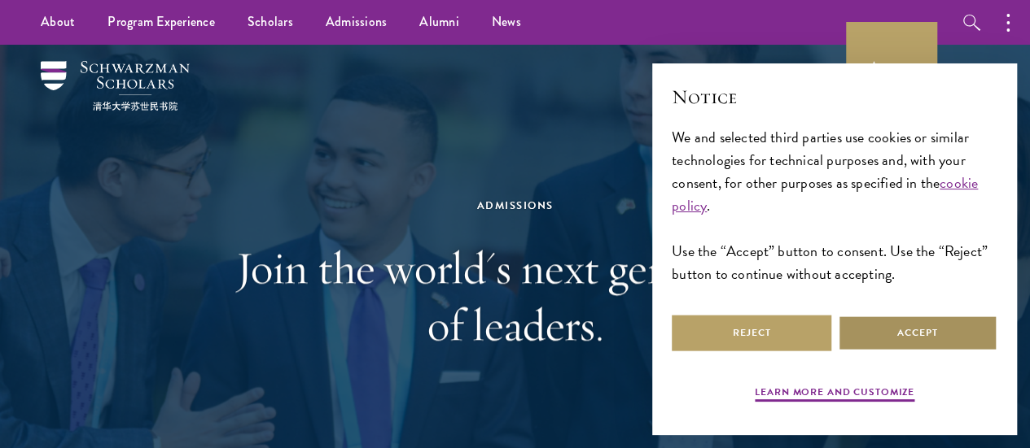
click at [891, 318] on button "Accept" at bounding box center [918, 333] width 160 height 37
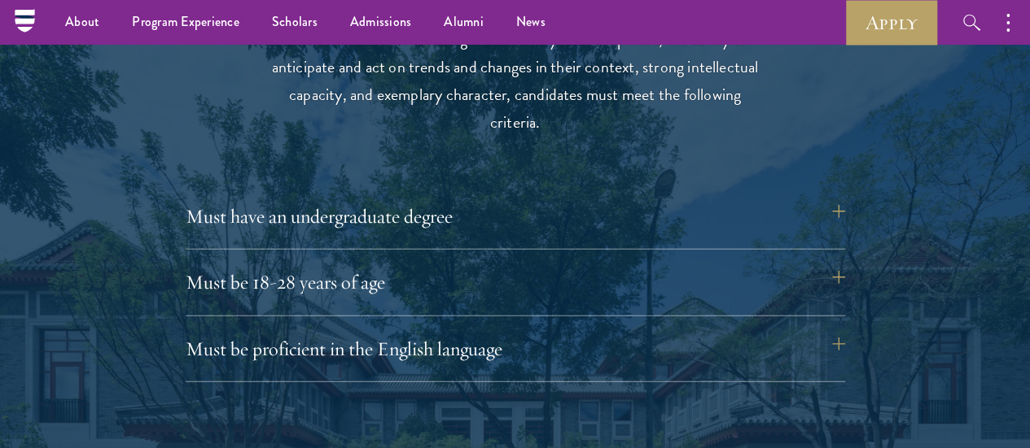
scroll to position [2140, 0]
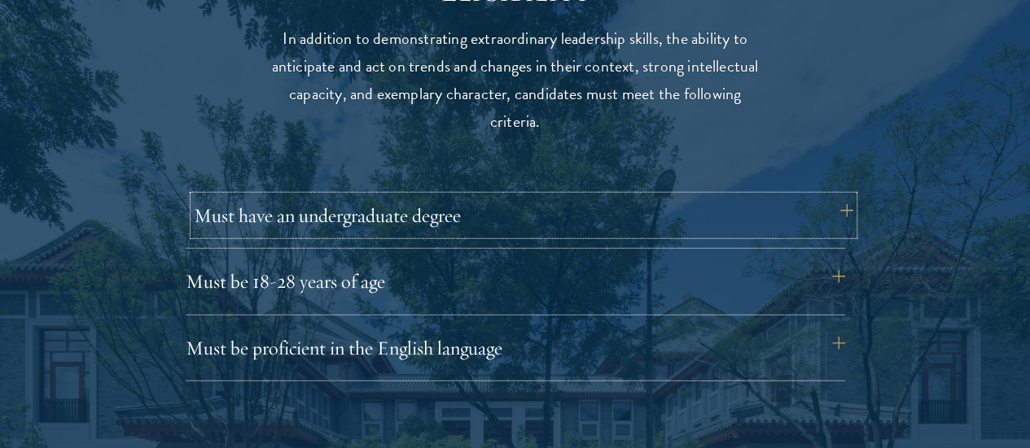
click at [844, 196] on button "Must have an undergraduate degree" at bounding box center [523, 215] width 659 height 39
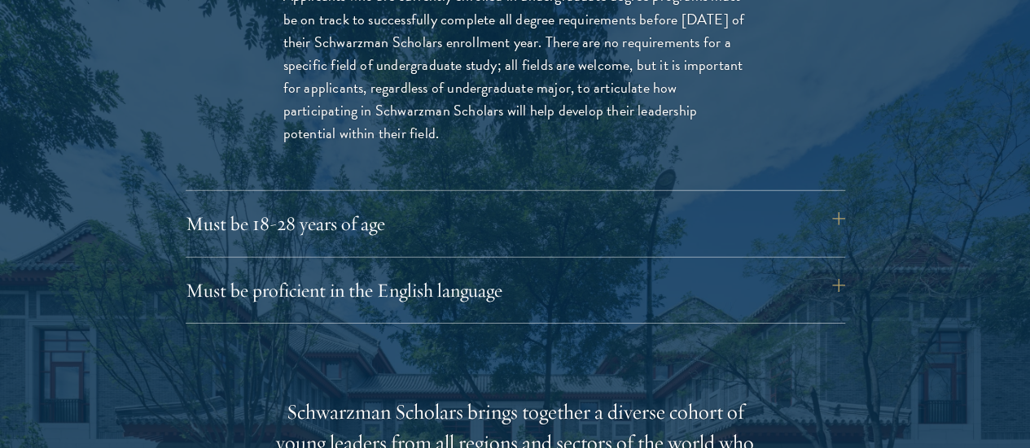
scroll to position [2429, 0]
click at [794, 270] on button "Must be proficient in the English language" at bounding box center [523, 289] width 659 height 39
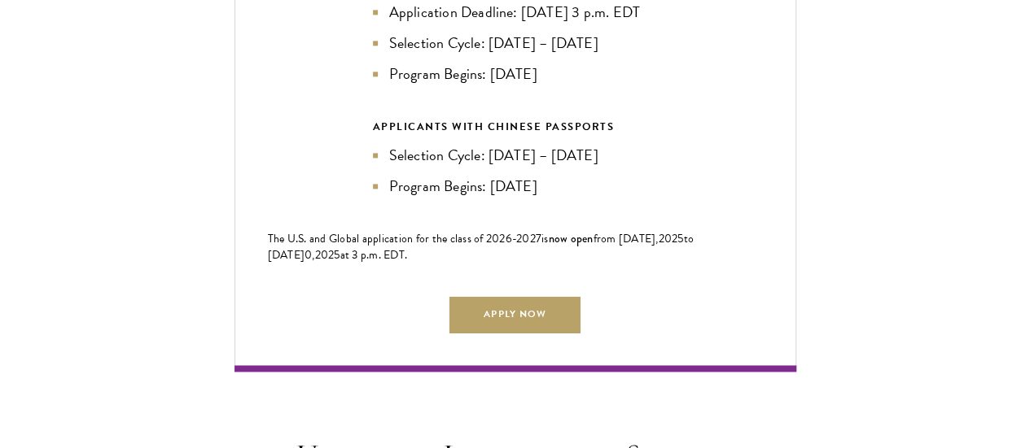
scroll to position [4191, 0]
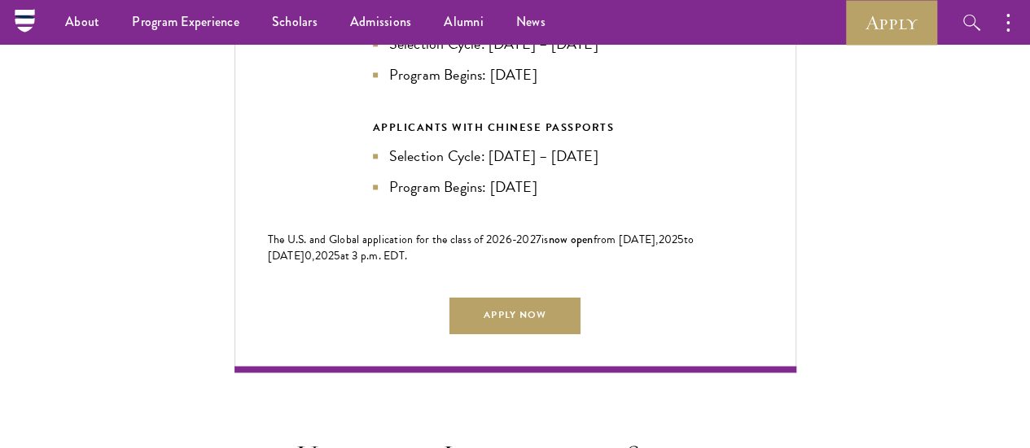
click at [25, 19] on nav "About Overview Leadership Donors Program Experience Overview Curriculum Student…" at bounding box center [359, 22] width 671 height 45
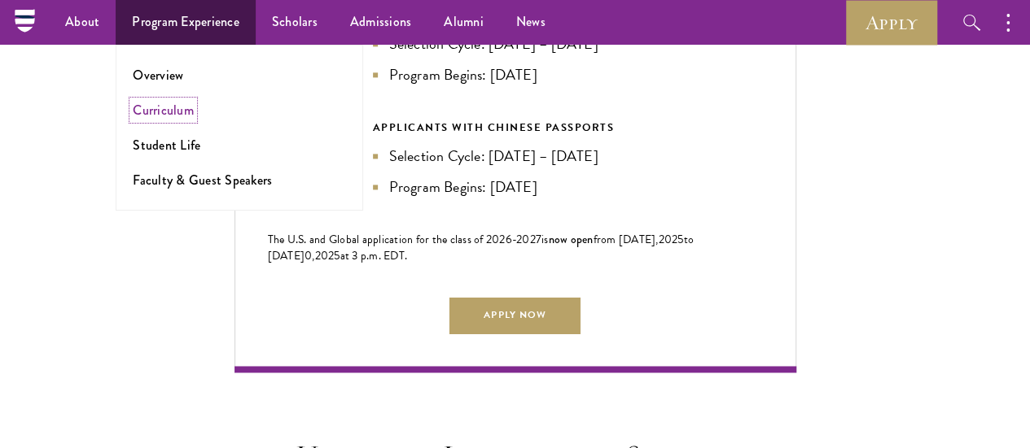
click at [151, 110] on link "Curriculum" at bounding box center [163, 110] width 61 height 19
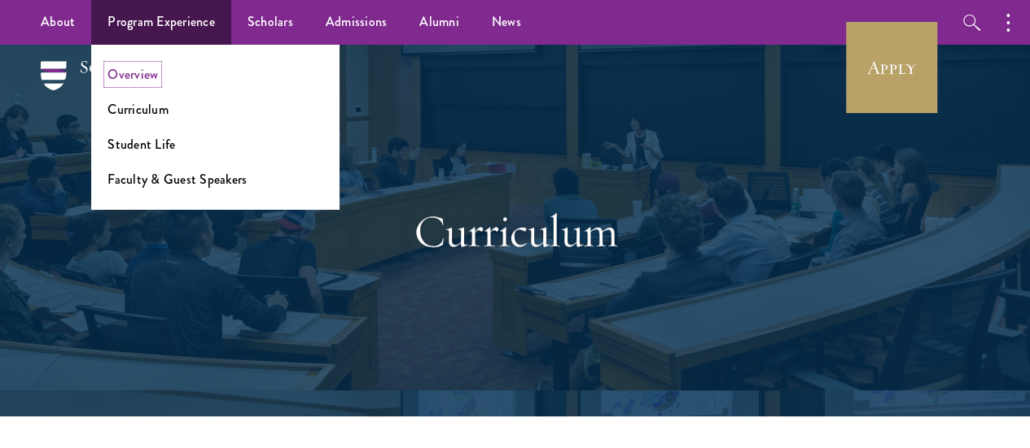
click at [147, 73] on link "Overview" at bounding box center [132, 74] width 50 height 19
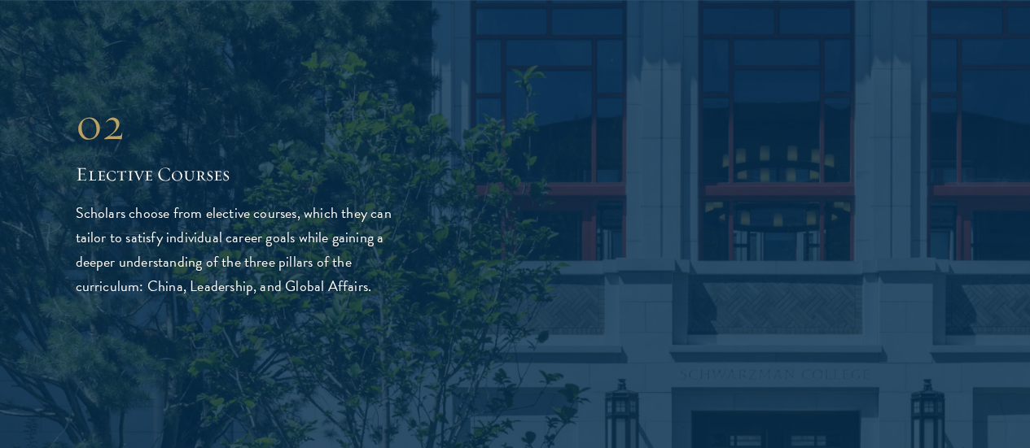
scroll to position [2937, 0]
